Goal: Task Accomplishment & Management: Complete application form

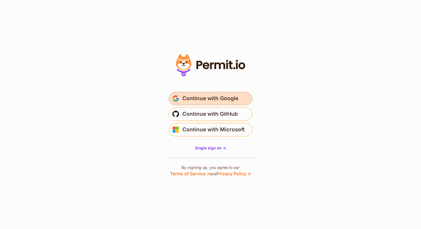
click at [200, 100] on span "Continue with Google" at bounding box center [210, 98] width 56 height 9
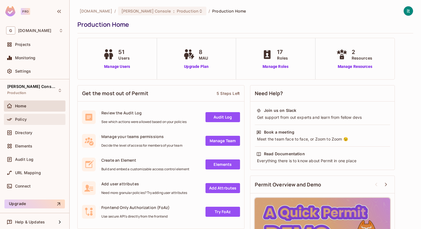
click at [39, 121] on div "Policy" at bounding box center [39, 119] width 48 height 4
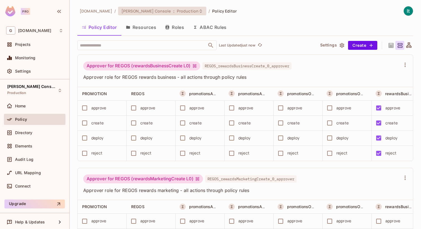
click at [177, 10] on span "Production" at bounding box center [188, 10] width 22 height 5
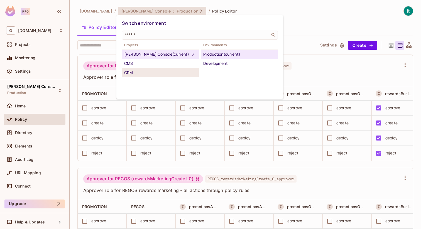
click at [137, 74] on div "CRM" at bounding box center [160, 72] width 72 height 7
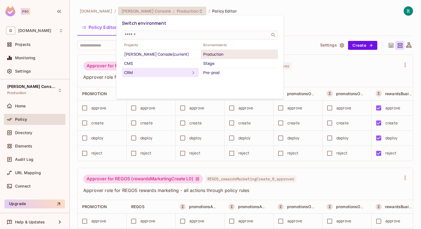
click at [218, 52] on div "Production" at bounding box center [239, 54] width 72 height 7
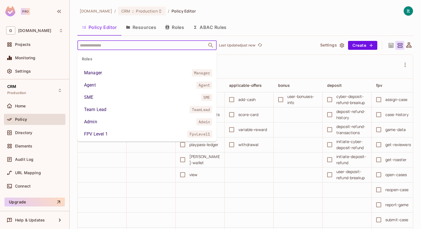
click at [132, 46] on input "text" at bounding box center [142, 45] width 127 height 10
click at [124, 86] on li "Agent Agent" at bounding box center [146, 85] width 139 height 10
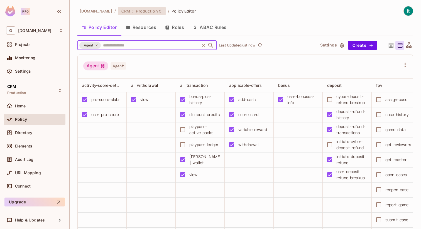
click at [159, 12] on icon at bounding box center [160, 11] width 4 height 4
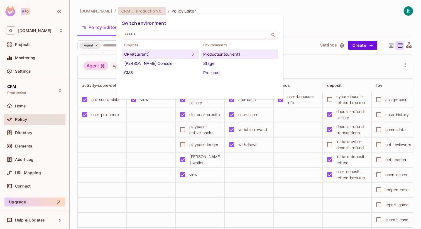
click at [239, 9] on div at bounding box center [210, 114] width 421 height 229
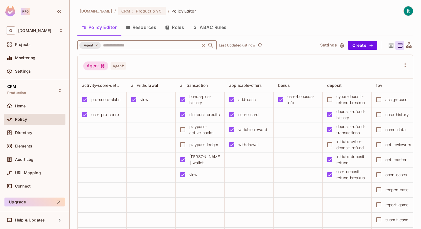
click at [97, 45] on icon at bounding box center [96, 45] width 3 height 3
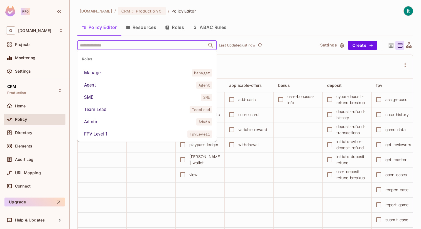
click at [97, 46] on input "text" at bounding box center [142, 45] width 127 height 10
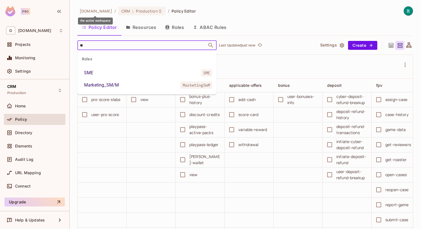
type input "***"
click at [112, 71] on li "SME SME" at bounding box center [146, 73] width 139 height 10
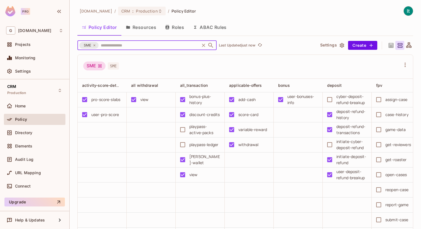
click at [95, 45] on icon at bounding box center [94, 45] width 3 height 3
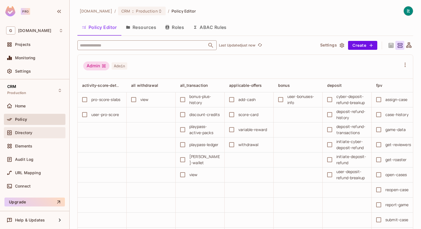
click at [40, 134] on div "Directory" at bounding box center [39, 133] width 48 height 4
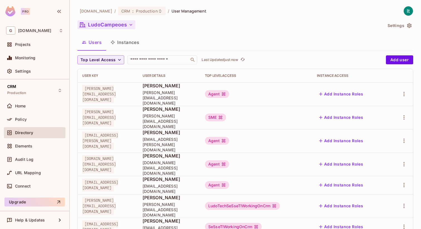
click at [127, 24] on button "LudoCampeoes" at bounding box center [106, 24] width 58 height 9
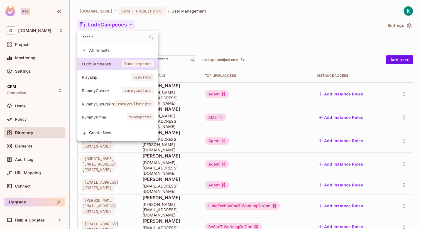
click at [116, 48] on span "All Tenants" at bounding box center [121, 50] width 65 height 5
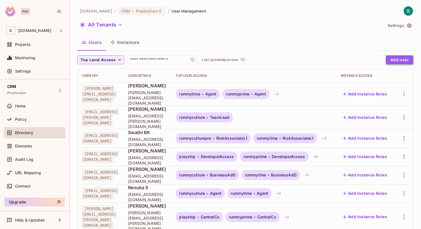
click at [402, 58] on button "Add user" at bounding box center [399, 59] width 27 height 9
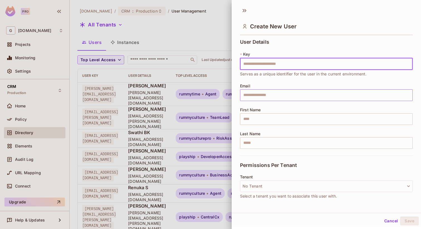
click at [271, 95] on input "text" at bounding box center [326, 95] width 173 height 12
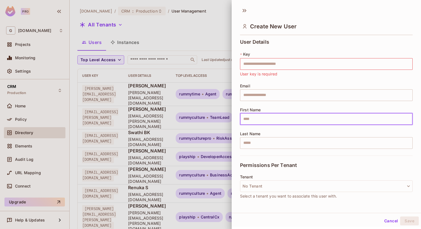
click at [254, 118] on input "text" at bounding box center [326, 119] width 173 height 12
click at [256, 139] on input "text" at bounding box center [326, 143] width 173 height 12
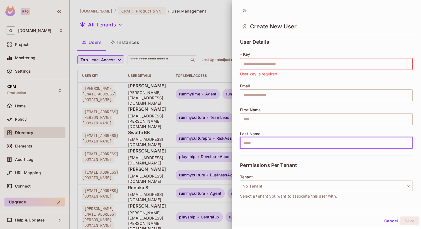
scroll to position [34, 0]
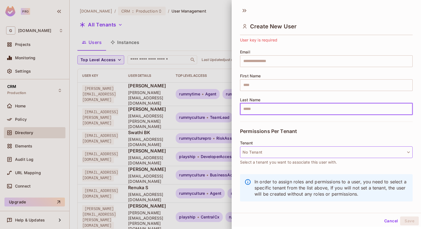
click at [256, 152] on button "No Tenant" at bounding box center [326, 152] width 173 height 12
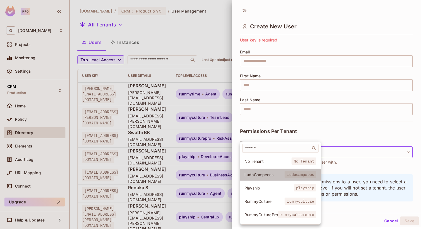
click at [262, 174] on span "LudoCampeoes" at bounding box center [264, 174] width 40 height 5
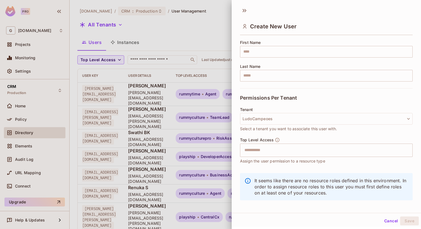
scroll to position [72, 0]
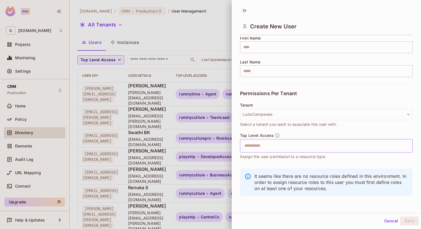
click at [275, 147] on input "text" at bounding box center [321, 145] width 161 height 11
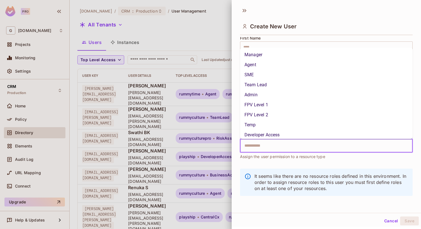
click at [270, 87] on li "Team Lead" at bounding box center [326, 85] width 173 height 10
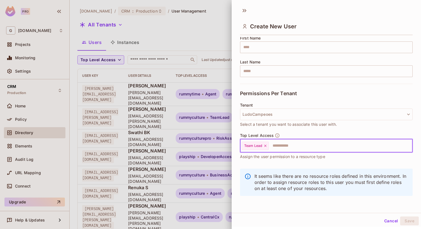
scroll to position [0, 0]
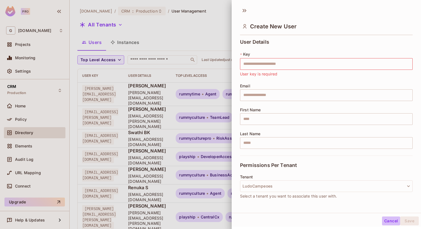
click at [388, 221] on button "Cancel" at bounding box center [391, 221] width 18 height 9
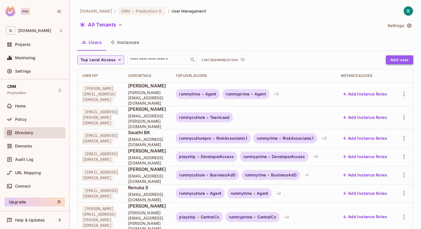
click at [399, 60] on button "Add user" at bounding box center [399, 59] width 27 height 9
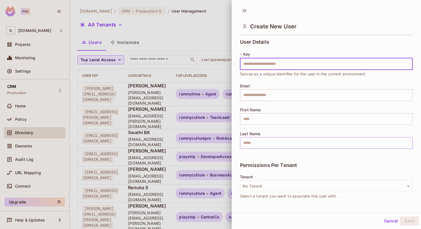
scroll to position [34, 0]
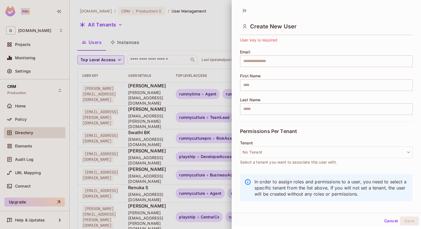
click at [216, 21] on div at bounding box center [210, 114] width 421 height 229
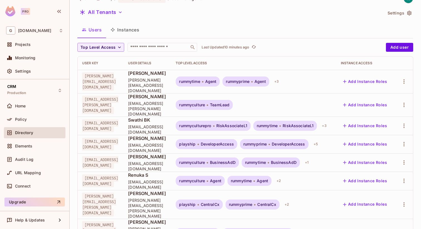
scroll to position [0, 0]
